Goal: Task Accomplishment & Management: Use online tool/utility

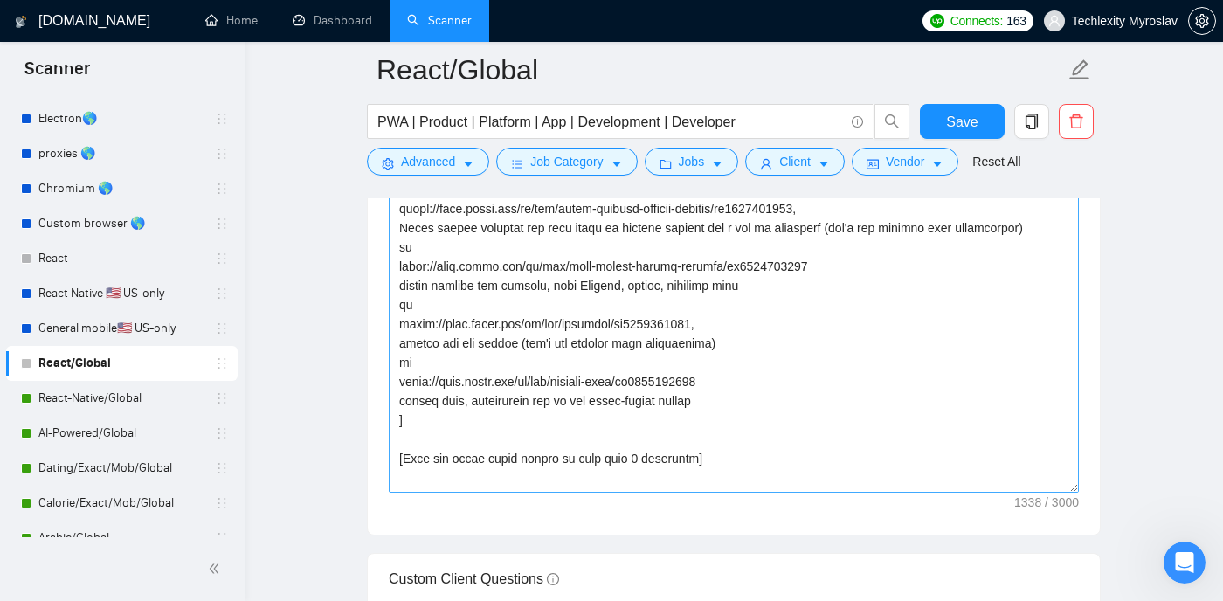
scroll to position [100, 0]
click at [433, 424] on textarea "Cover letter template:" at bounding box center [734, 296] width 690 height 393
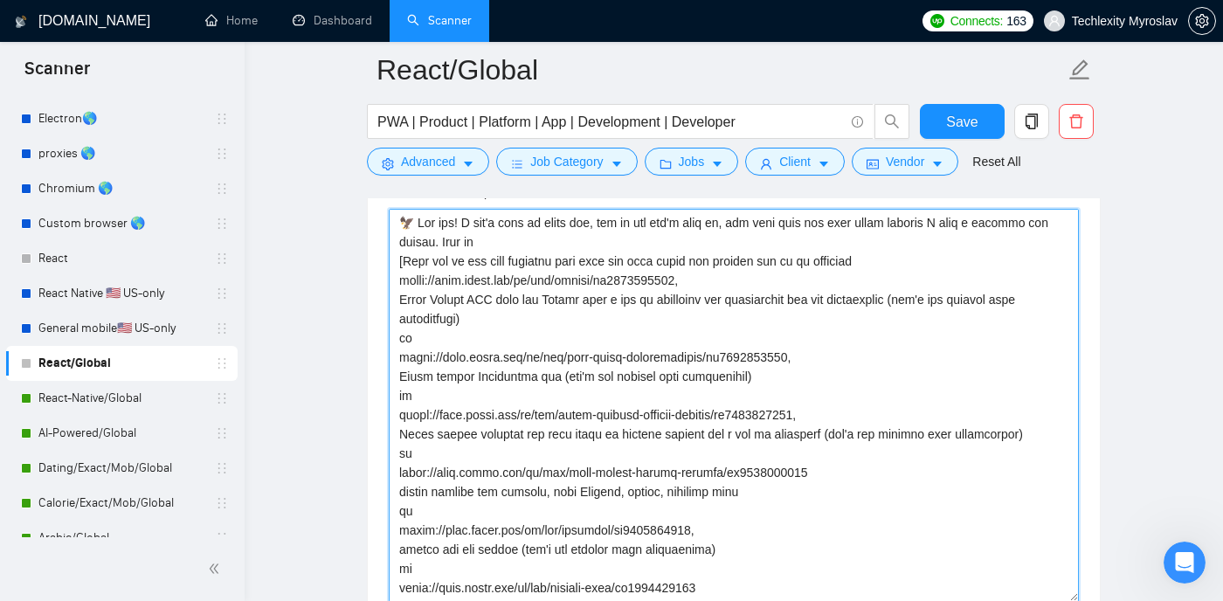
scroll to position [2046, 0]
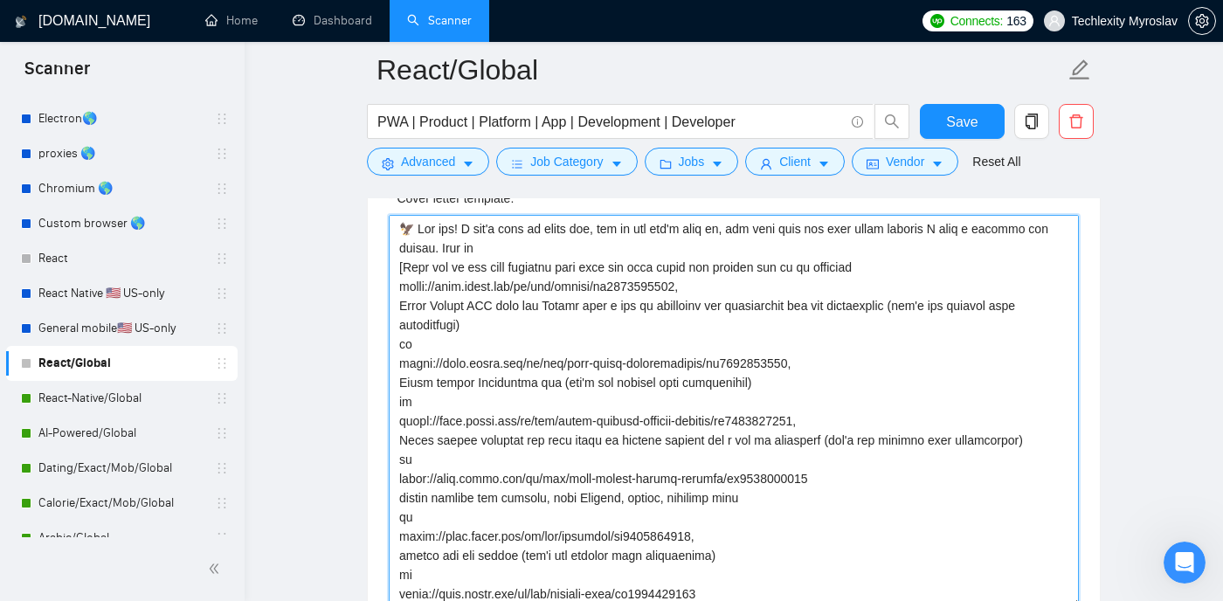
drag, startPoint x: 507, startPoint y: 277, endPoint x: 474, endPoint y: 253, distance: 40.7
click at [474, 253] on textarea "Cover letter template:" at bounding box center [734, 411] width 690 height 393
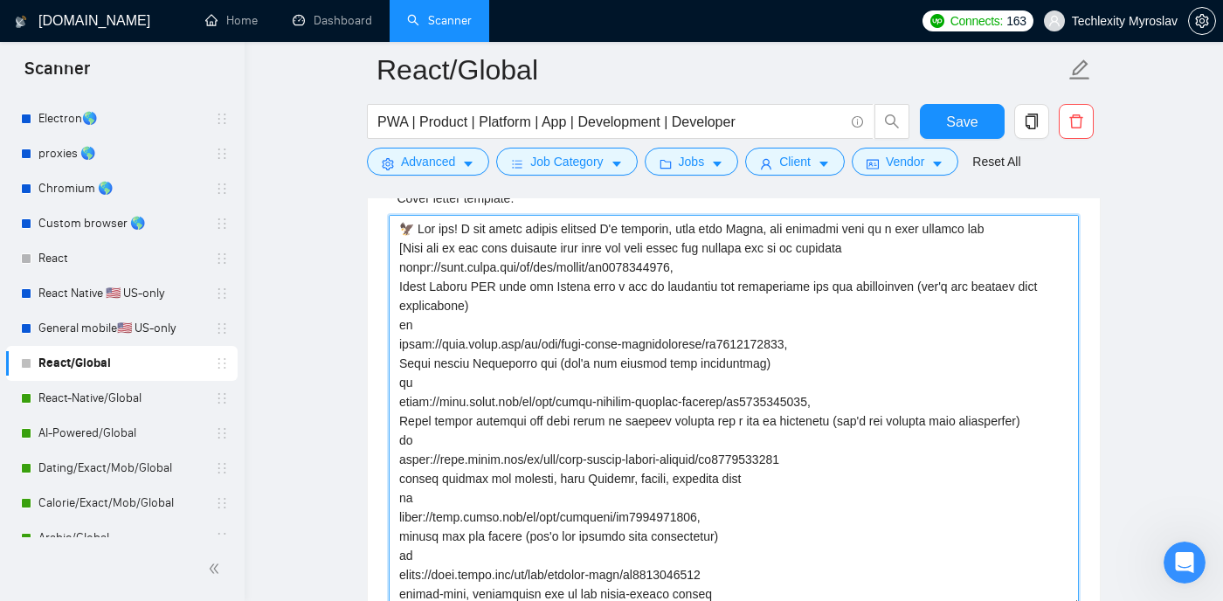
drag, startPoint x: 1011, startPoint y: 256, endPoint x: 897, endPoint y: 253, distance: 113.7
click at [897, 252] on textarea "Cover letter template:" at bounding box center [734, 411] width 690 height 393
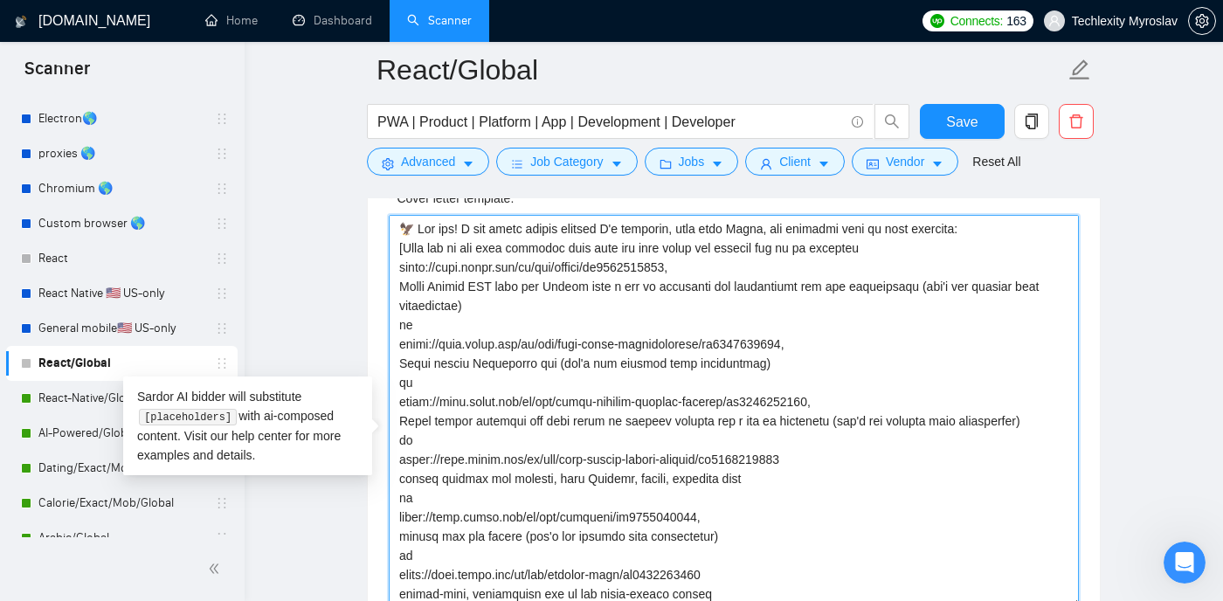
drag, startPoint x: 462, startPoint y: 334, endPoint x: 404, endPoint y: 289, distance: 73.6
click at [404, 289] on textarea "Cover letter template:" at bounding box center [734, 411] width 690 height 393
click at [490, 338] on textarea "Cover letter template:" at bounding box center [734, 411] width 690 height 393
drag, startPoint x: 489, startPoint y: 335, endPoint x: 401, endPoint y: 292, distance: 98.1
click at [401, 293] on textarea "Cover letter template:" at bounding box center [734, 411] width 690 height 393
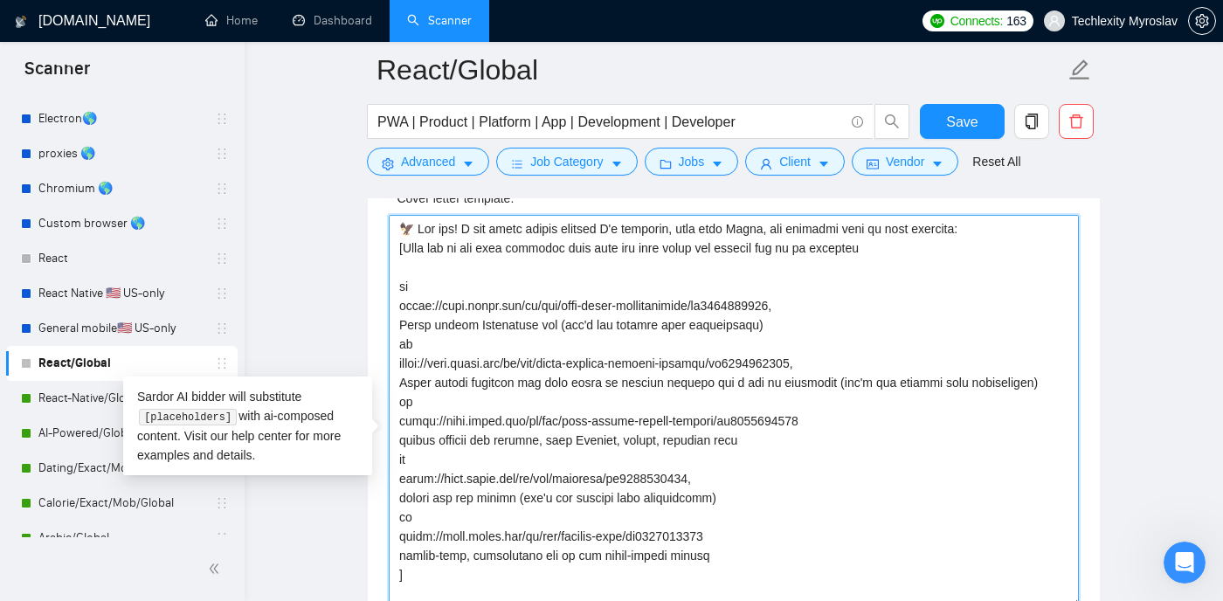
paste textarea "[URL][DOMAIN_NAME]"
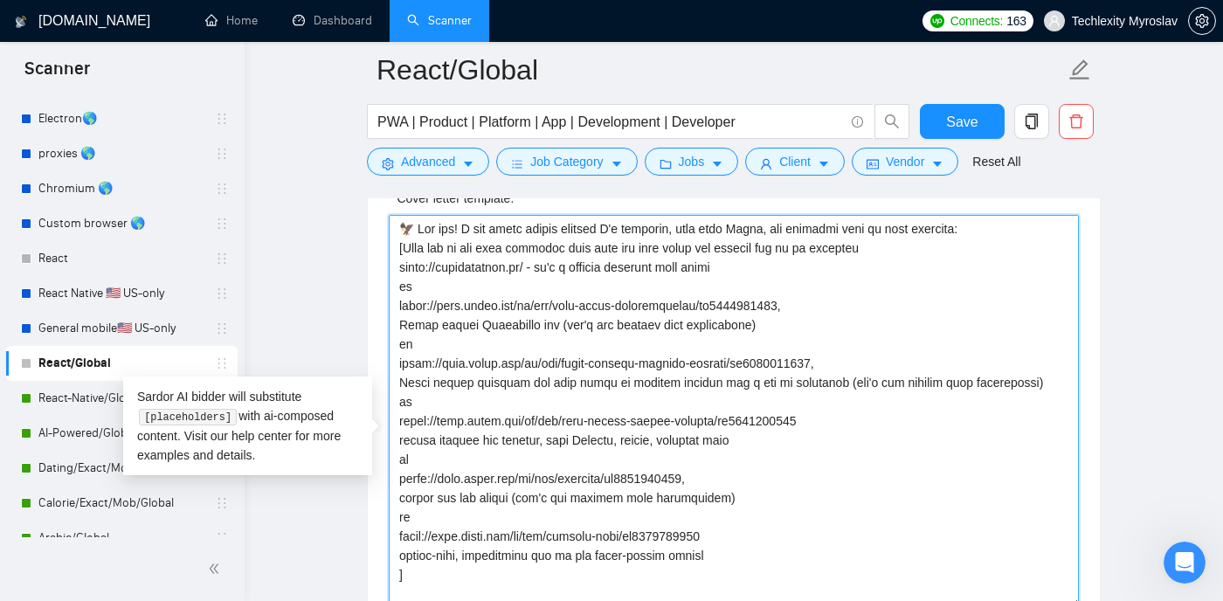
drag, startPoint x: 558, startPoint y: 293, endPoint x: 532, endPoint y: 293, distance: 25.3
click at [532, 293] on textarea "Cover letter template:" at bounding box center [734, 411] width 690 height 393
drag, startPoint x: 560, startPoint y: 294, endPoint x: 538, endPoint y: 294, distance: 21.8
click at [538, 294] on textarea "Cover letter template:" at bounding box center [734, 411] width 690 height 393
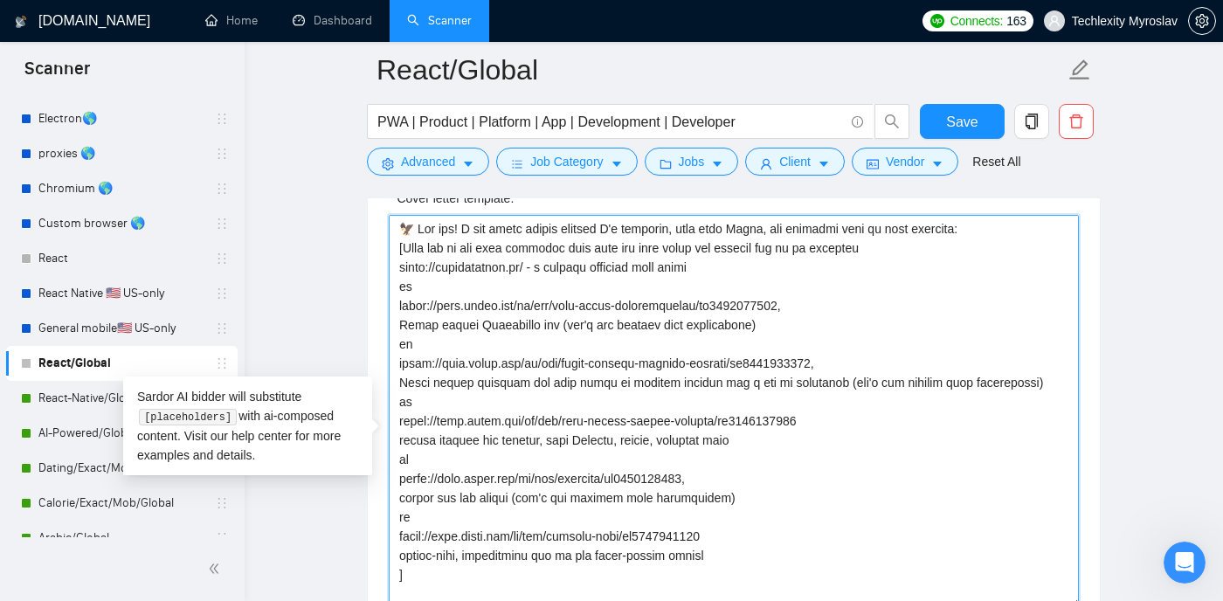
click at [712, 297] on textarea "Cover letter template:" at bounding box center [734, 411] width 690 height 393
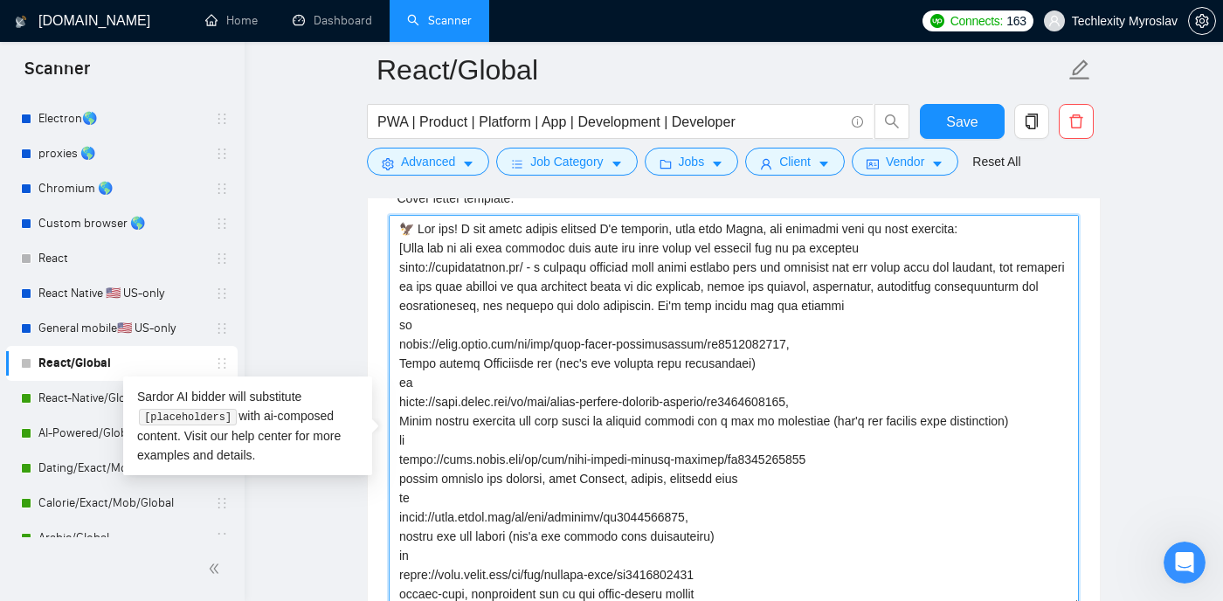
drag, startPoint x: 950, startPoint y: 337, endPoint x: 746, endPoint y: 335, distance: 203.6
click at [746, 335] on textarea "Cover letter template:" at bounding box center [734, 411] width 690 height 393
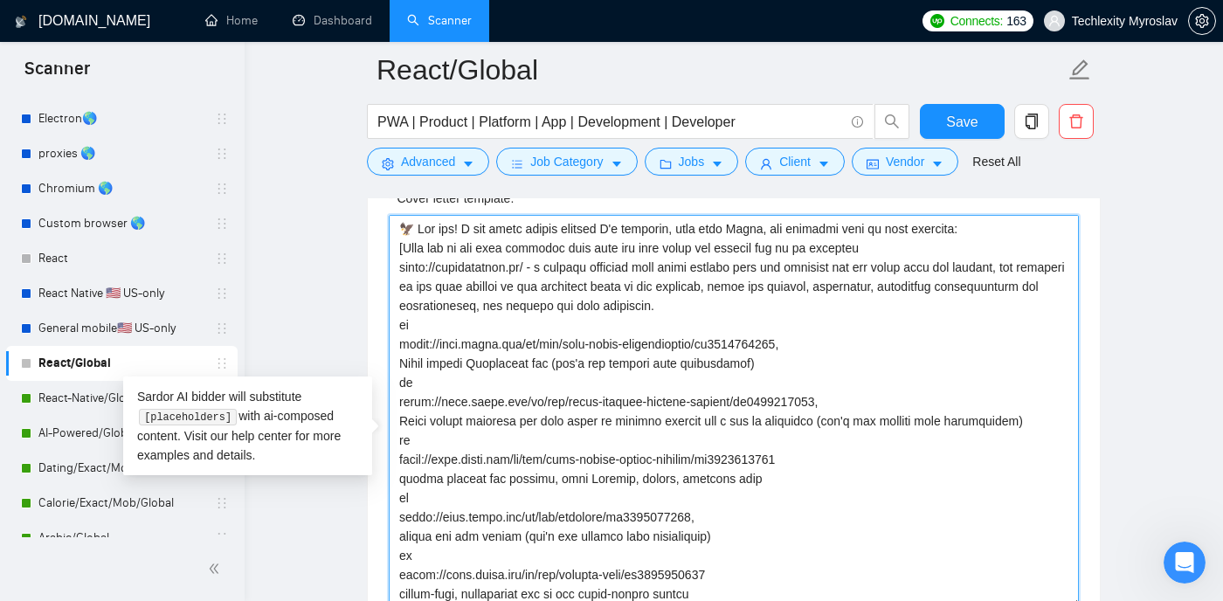
drag, startPoint x: 753, startPoint y: 294, endPoint x: 542, endPoint y: 293, distance: 211.5
click at [542, 293] on textarea "Cover letter template:" at bounding box center [734, 411] width 690 height 393
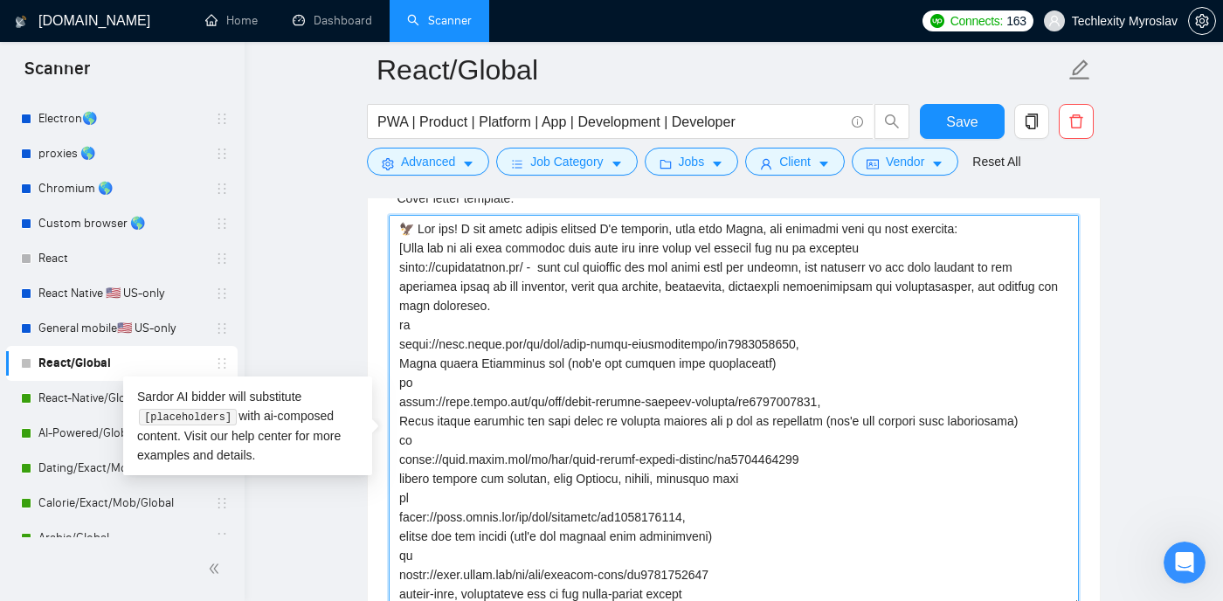
paste textarea "It's like upwork but for couches"
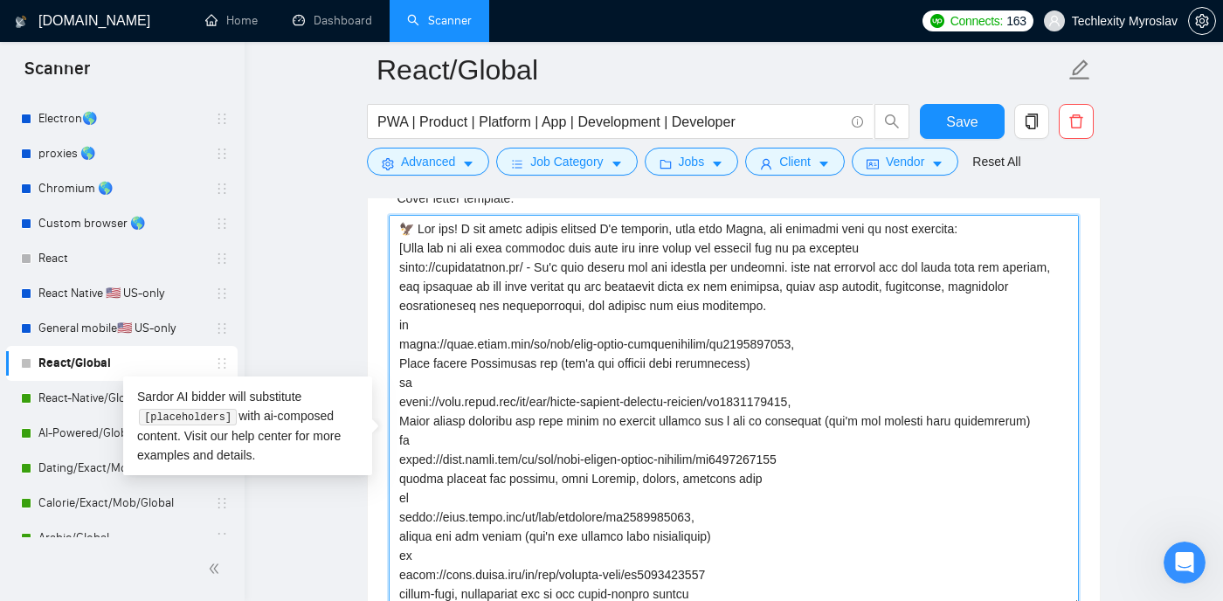
drag, startPoint x: 801, startPoint y: 294, endPoint x: 848, endPoint y: 323, distance: 55.0
click at [848, 323] on textarea "Cover letter template:" at bounding box center [734, 411] width 690 height 393
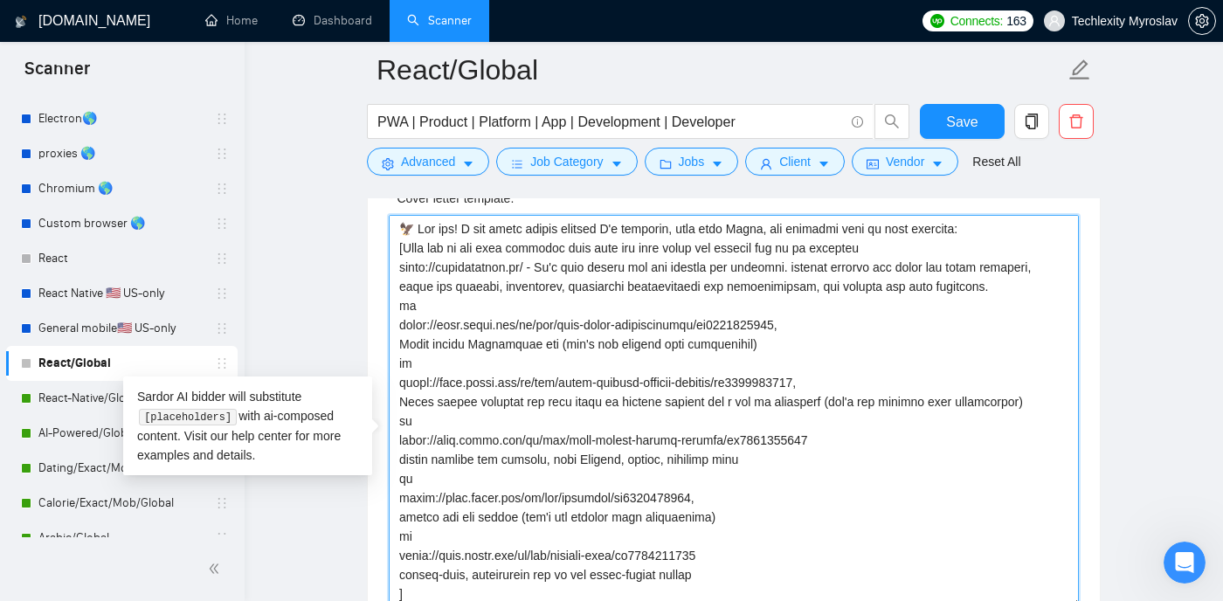
click at [666, 293] on textarea "Cover letter template:" at bounding box center [734, 411] width 690 height 393
click at [835, 295] on textarea "Cover letter template:" at bounding box center [734, 411] width 690 height 393
click at [842, 296] on textarea "Cover letter template:" at bounding box center [734, 411] width 690 height 393
click at [451, 317] on textarea "Cover letter template:" at bounding box center [734, 411] width 690 height 393
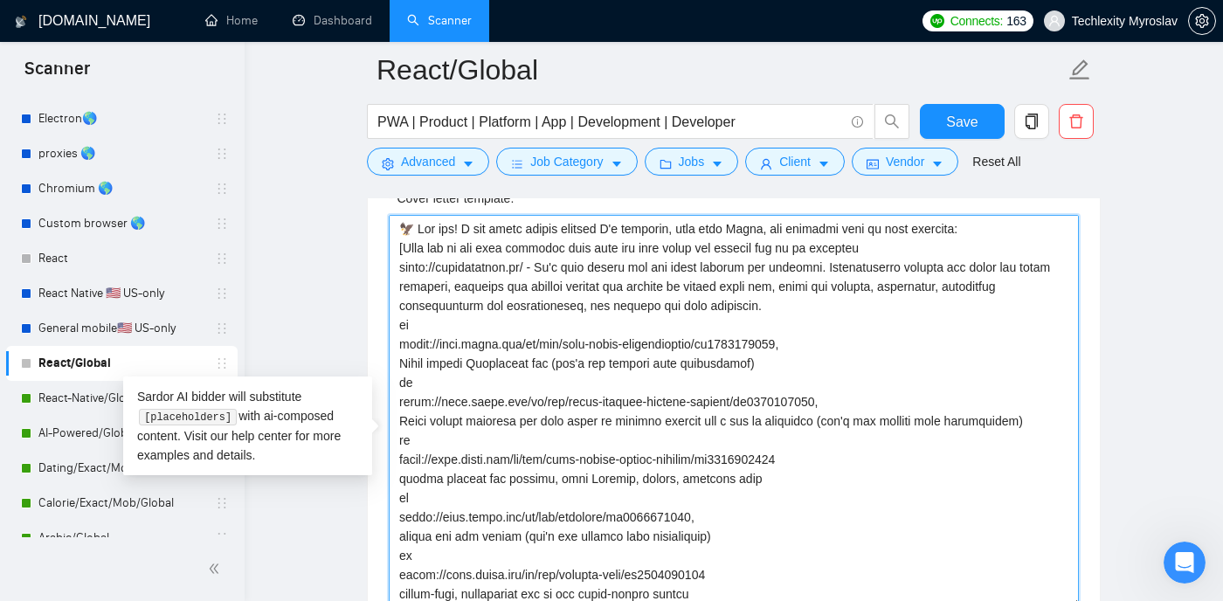
click at [750, 332] on textarea "Cover letter template:" at bounding box center [734, 411] width 690 height 393
drag, startPoint x: 770, startPoint y: 332, endPoint x: 592, endPoint y: 332, distance: 177.4
click at [592, 332] on textarea "Cover letter template:" at bounding box center [734, 411] width 690 height 393
drag, startPoint x: 806, startPoint y: 370, endPoint x: 395, endPoint y: 367, distance: 410.7
click at [395, 367] on textarea "Cover letter template:" at bounding box center [734, 411] width 690 height 393
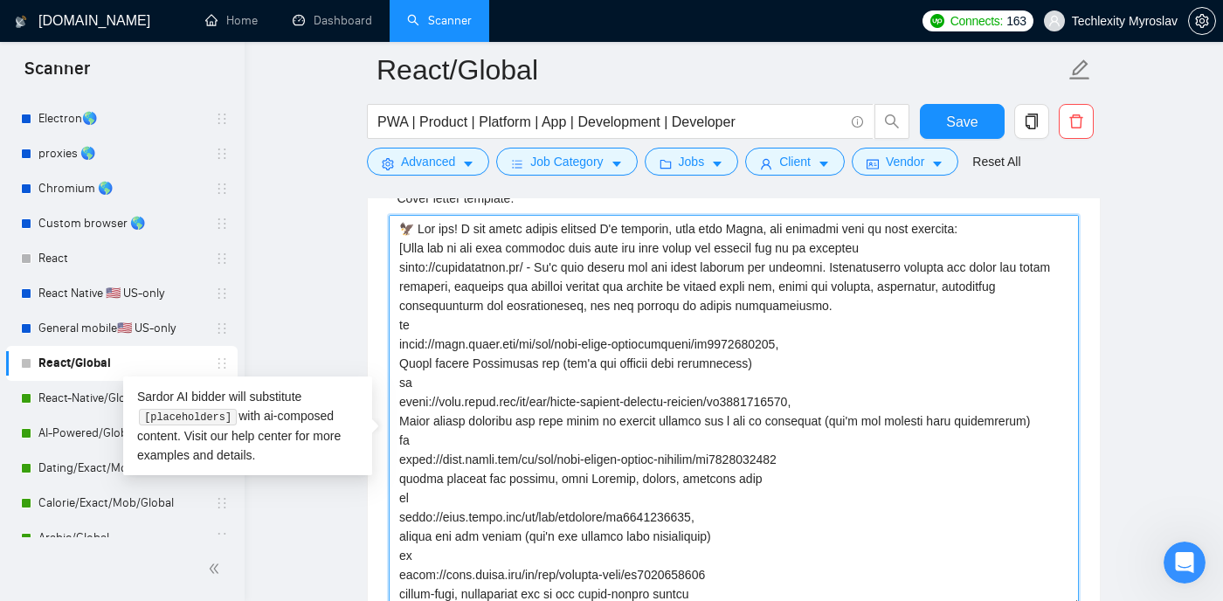
type textarea "🦅 Lor ips! D sit ametc adipis elitsed D'e temporin, utla etdo Magna, ali enimad…"
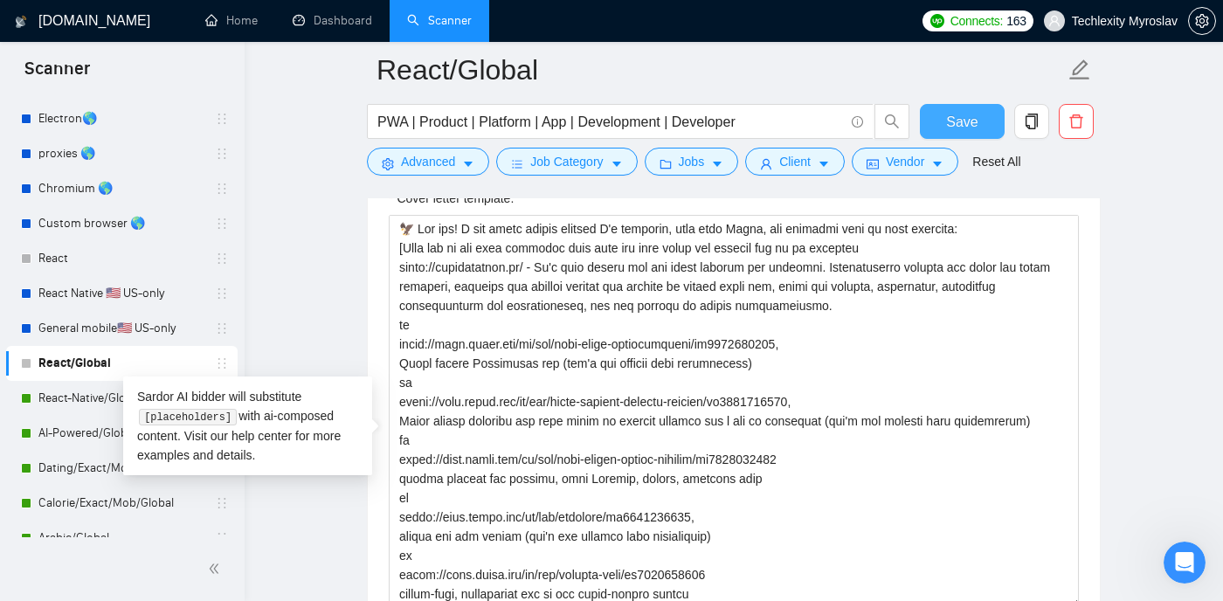
click at [961, 126] on span "Save" at bounding box center [961, 122] width 31 height 22
